Goal: Find specific page/section: Find specific page/section

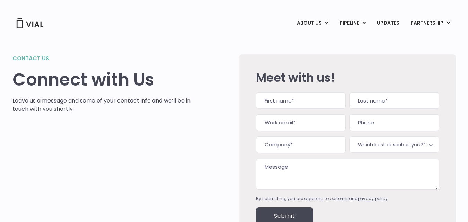
click at [34, 58] on h2 "Contact us" at bounding box center [101, 58] width 178 height 8
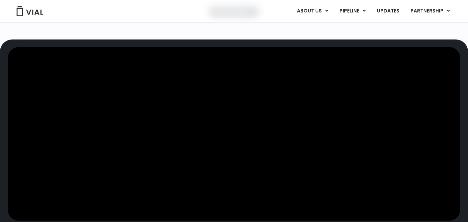
scroll to position [8, 0]
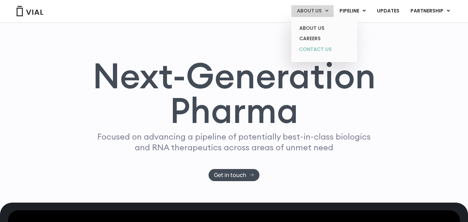
click at [321, 51] on link "CONTACT US" at bounding box center [324, 49] width 61 height 11
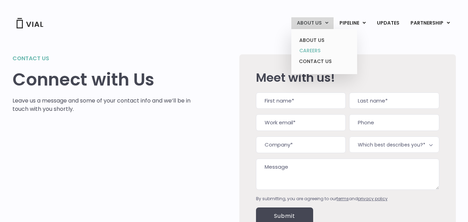
click at [320, 47] on link "CAREERS" at bounding box center [324, 50] width 61 height 11
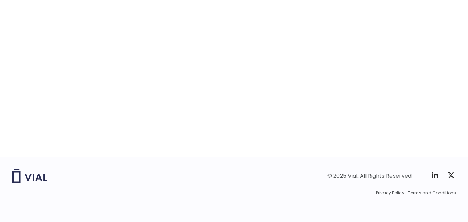
scroll to position [1136, 0]
